Goal: Information Seeking & Learning: Learn about a topic

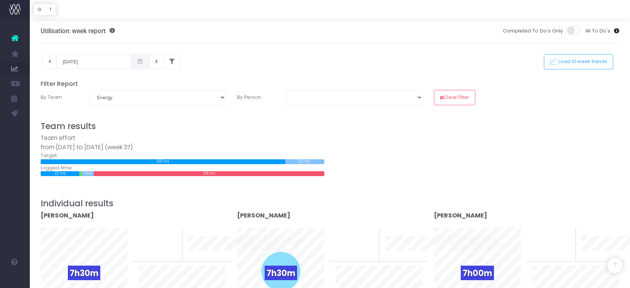
select select "Energy"
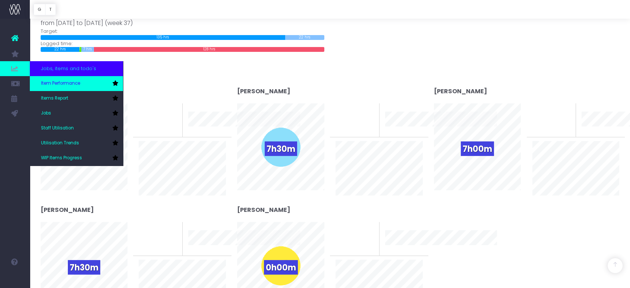
click at [67, 79] on link "Item Performance" at bounding box center [76, 83] width 93 height 15
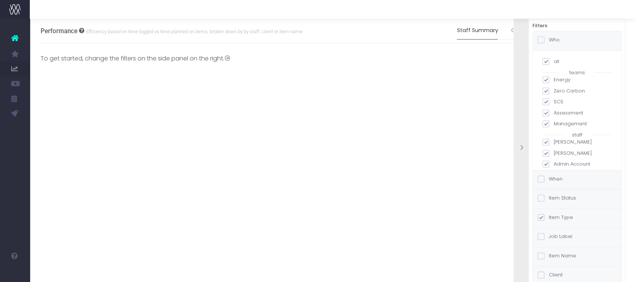
click at [546, 62] on span at bounding box center [546, 61] width 7 height 7
click at [554, 62] on input "all" at bounding box center [556, 60] width 5 height 5
checkbox input "false"
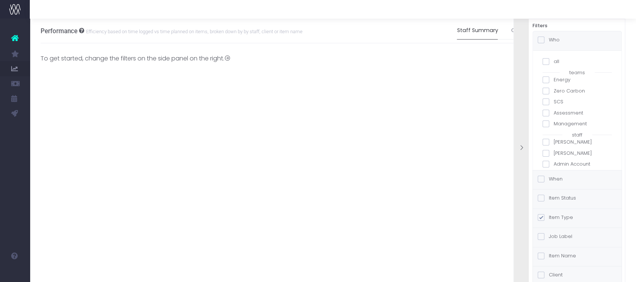
checkbox input "false"
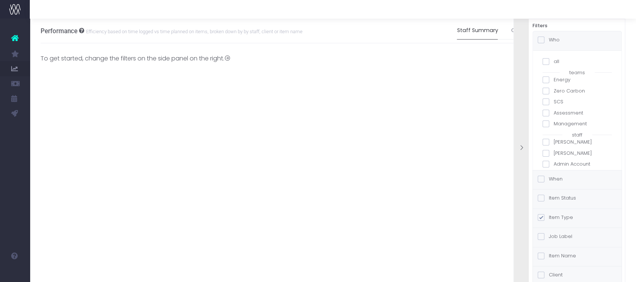
checkbox input "false"
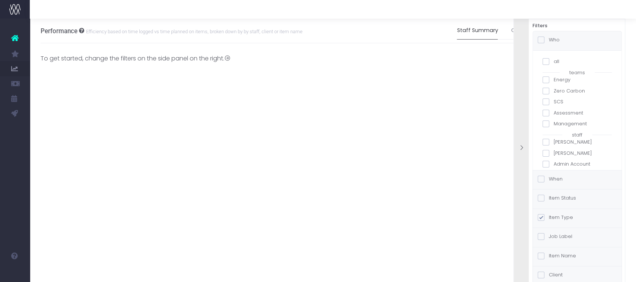
checkbox input "false"
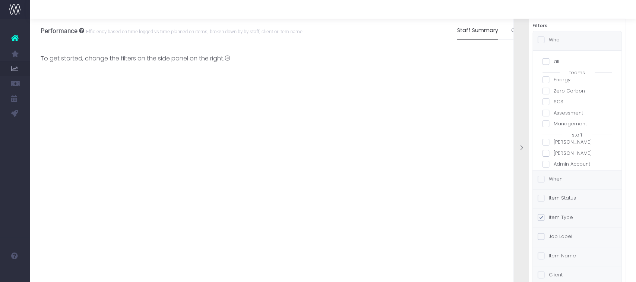
checkbox input "false"
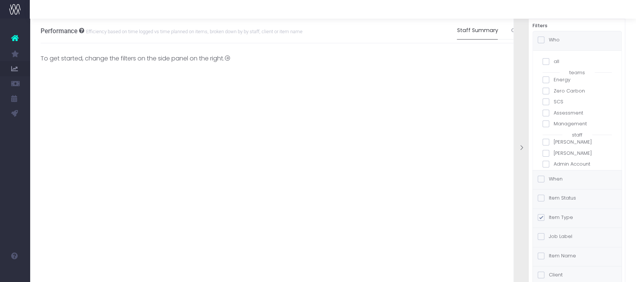
checkbox input "false"
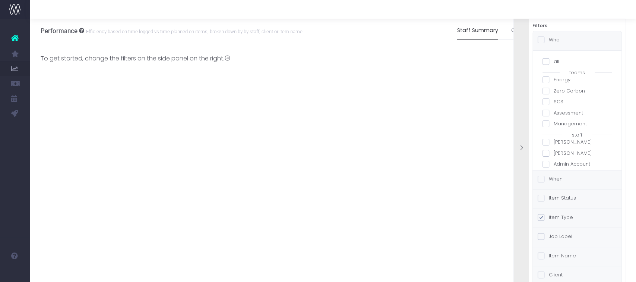
checkbox input "false"
click at [546, 158] on span at bounding box center [546, 157] width 7 height 7
click at [554, 158] on input "[PERSON_NAME]" at bounding box center [556, 156] width 5 height 5
checkbox input "true"
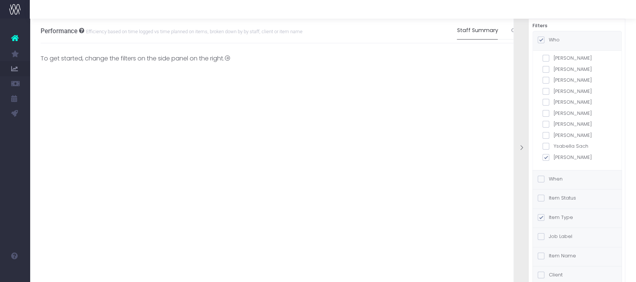
checkbox input "true"
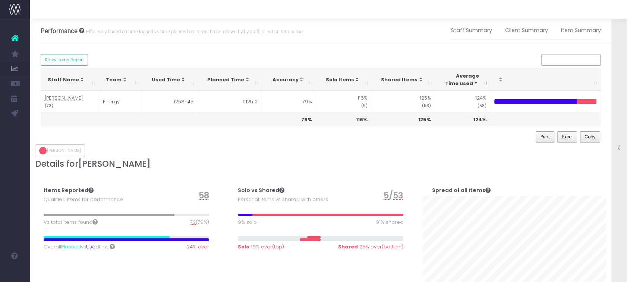
click at [353, 160] on h3 "Details for [PERSON_NAME]" at bounding box center [321, 164] width 572 height 10
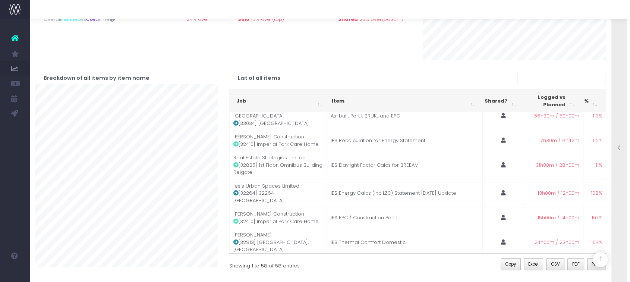
scroll to position [607, 0]
drag, startPoint x: 0, startPoint y: 113, endPoint x: 6, endPoint y: 307, distance: 194.0
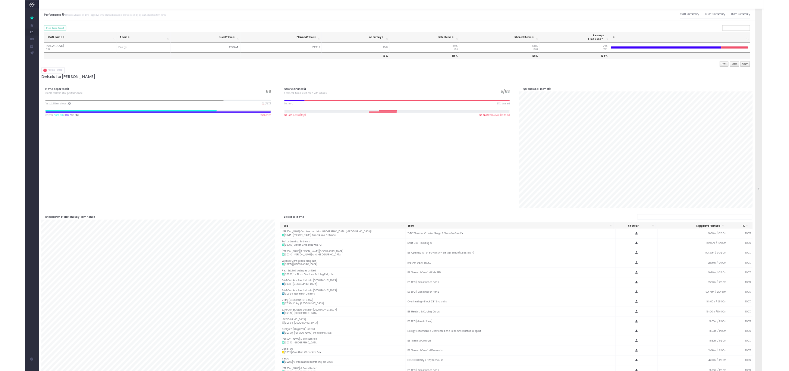
scroll to position [607, 0]
